Goal: Task Accomplishment & Management: Manage account settings

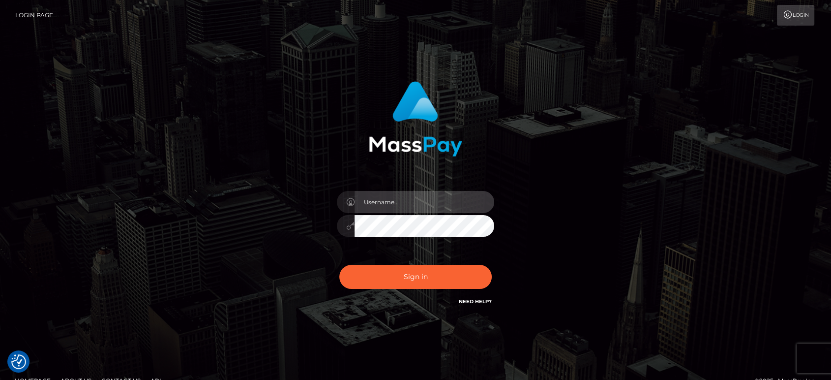
click at [465, 205] on input "text" at bounding box center [425, 202] width 140 height 22
click at [367, 201] on input "text" at bounding box center [425, 202] width 140 height 22
type input "Ivan.B2"
click at [339, 265] on button "Sign in" at bounding box center [415, 277] width 152 height 24
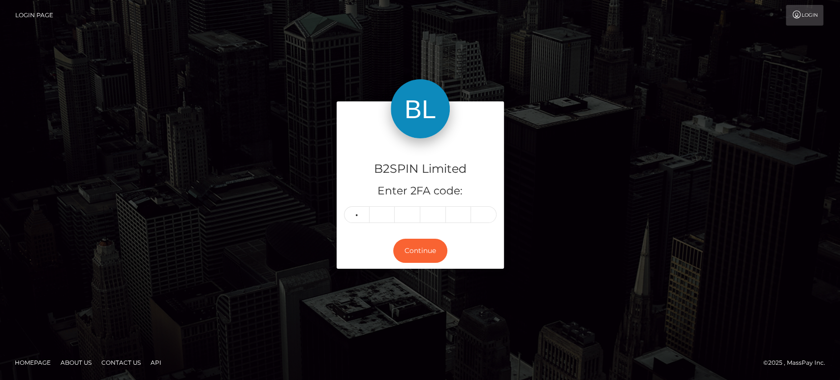
type input "4"
type input "0"
type input "2"
type input "4"
type input "0"
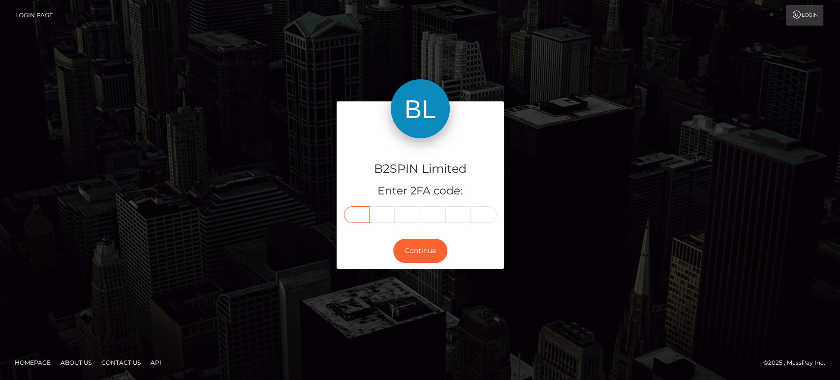
type input "4"
type input "0"
type input "7"
type input "4"
type input "0"
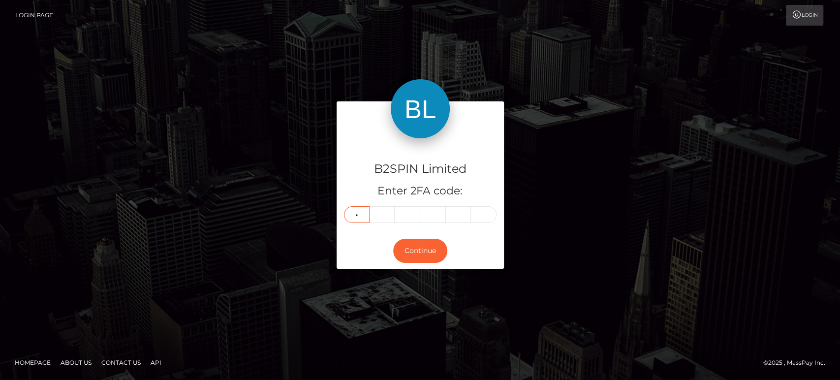
type input "2"
type input "7"
type input "1"
type input "5"
type input "6"
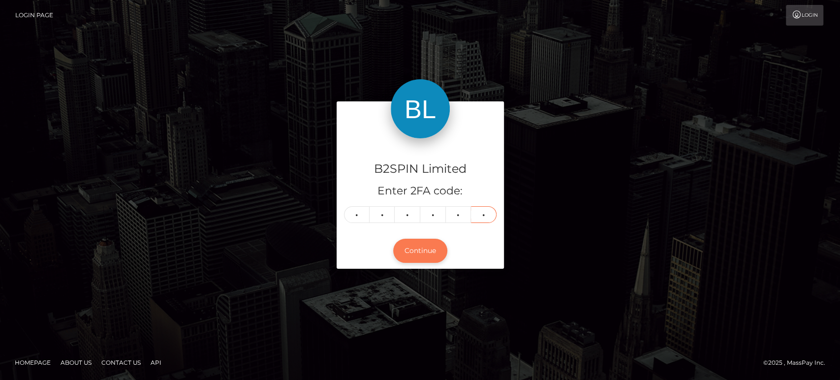
type input "0"
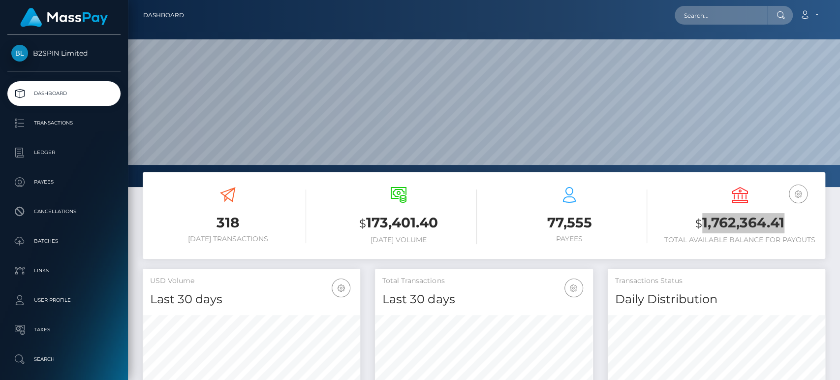
scroll to position [174, 217]
